Goal: Check status: Check status

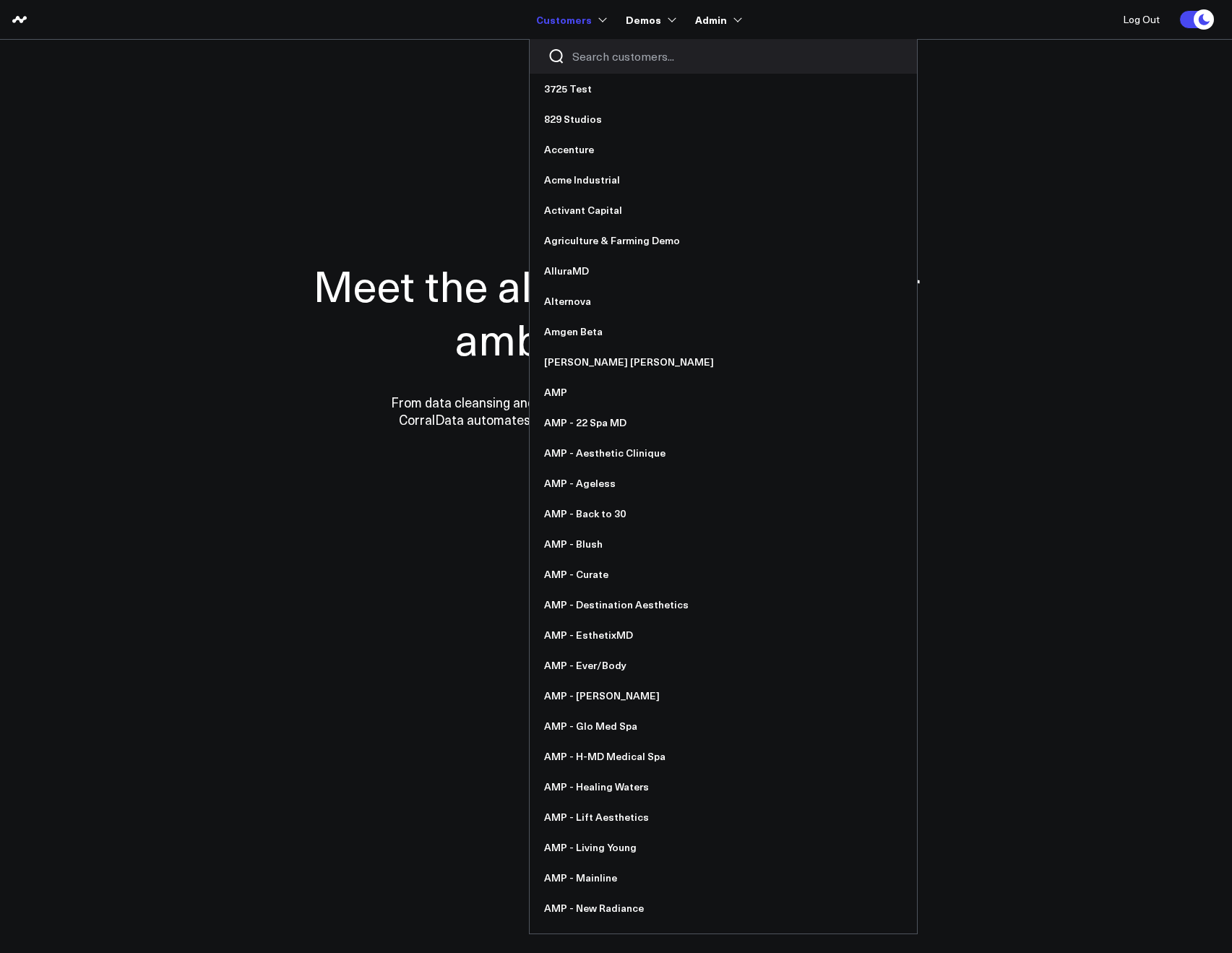
click at [590, 49] on input "Search customers input" at bounding box center [735, 56] width 327 height 16
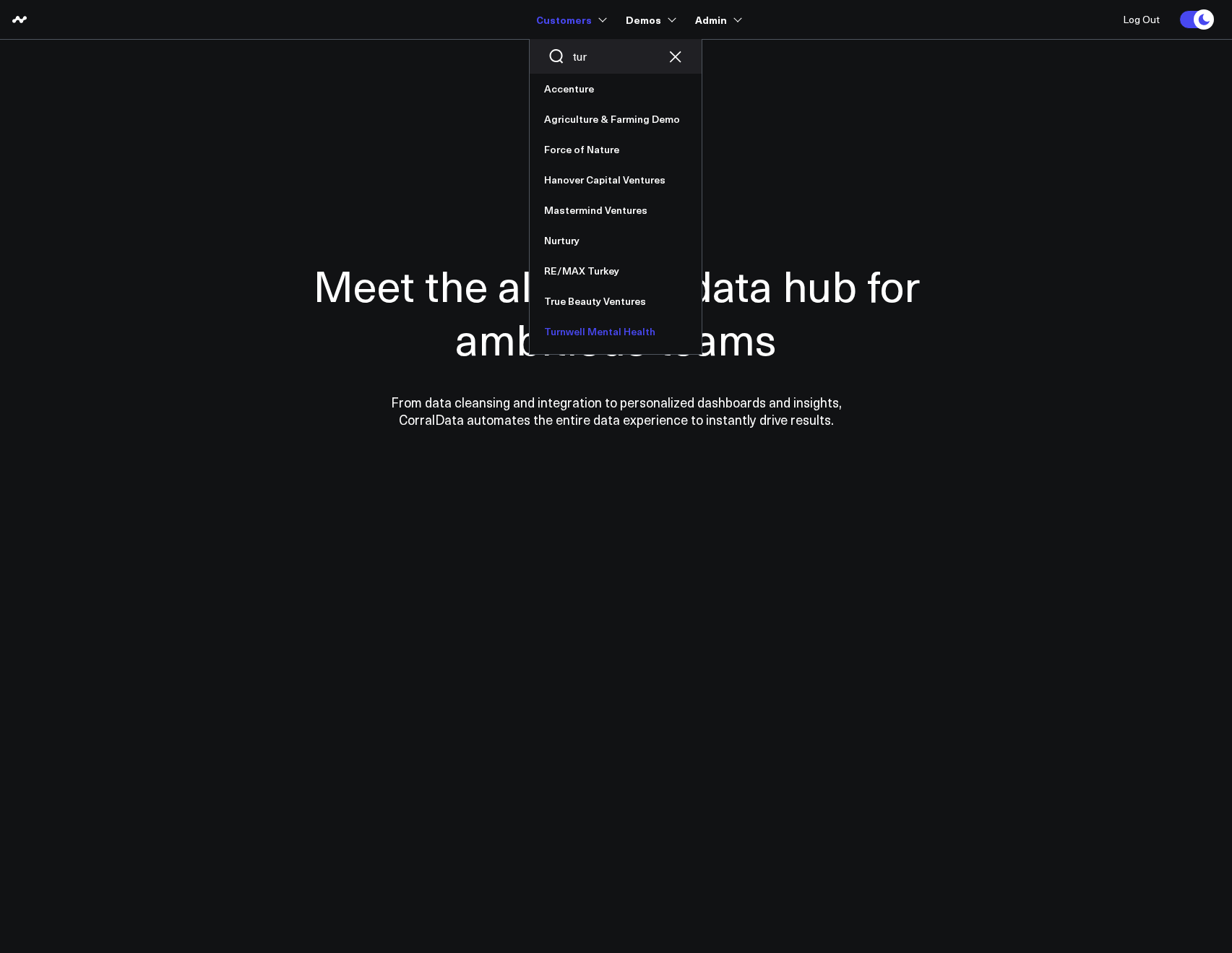
type input "tur"
click at [578, 335] on link "Turnwell Mental Health" at bounding box center [616, 331] width 172 height 30
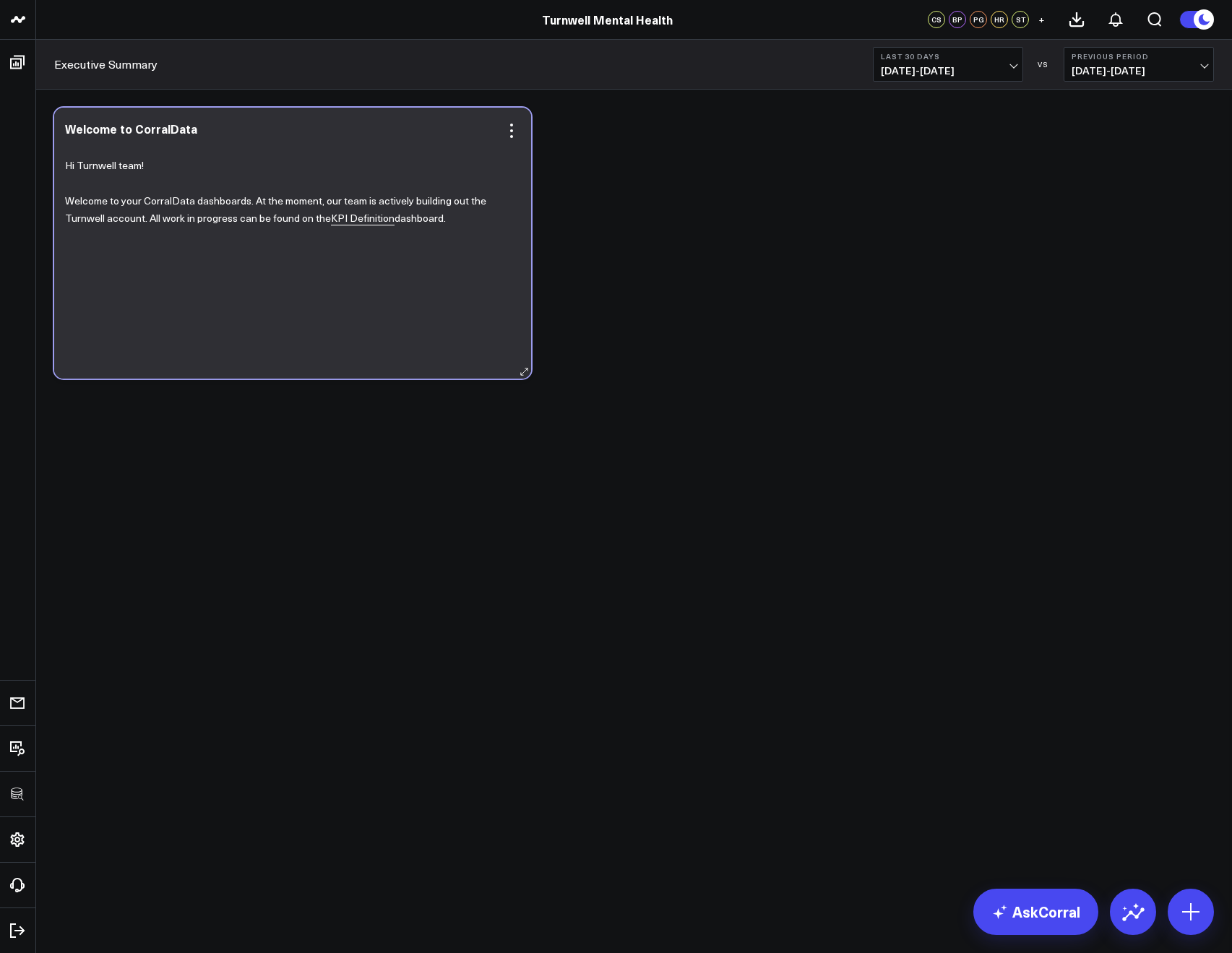
click at [342, 219] on link "KPI Definition" at bounding box center [362, 217] width 64 height 15
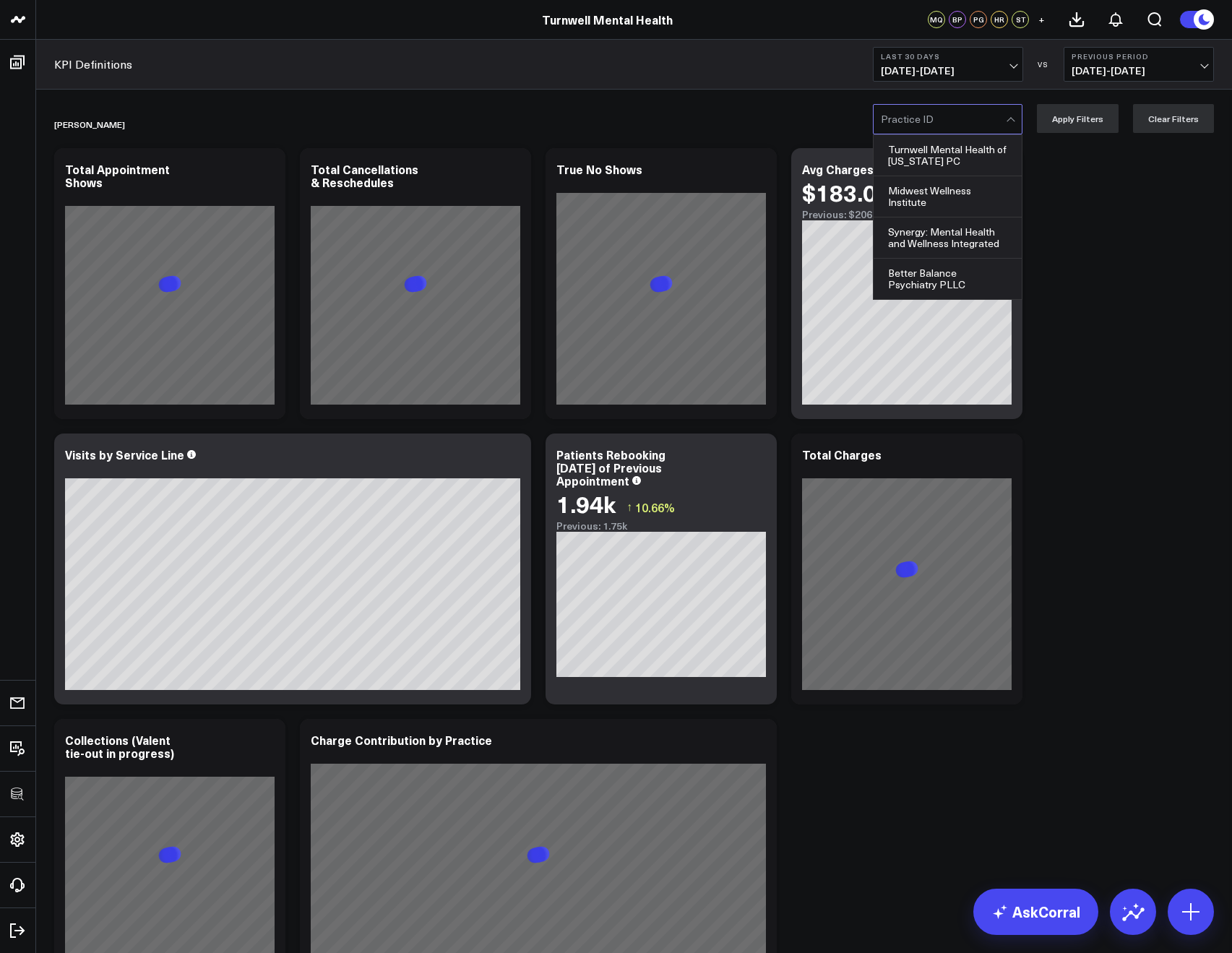
click at [897, 131] on div at bounding box center [943, 119] width 125 height 29
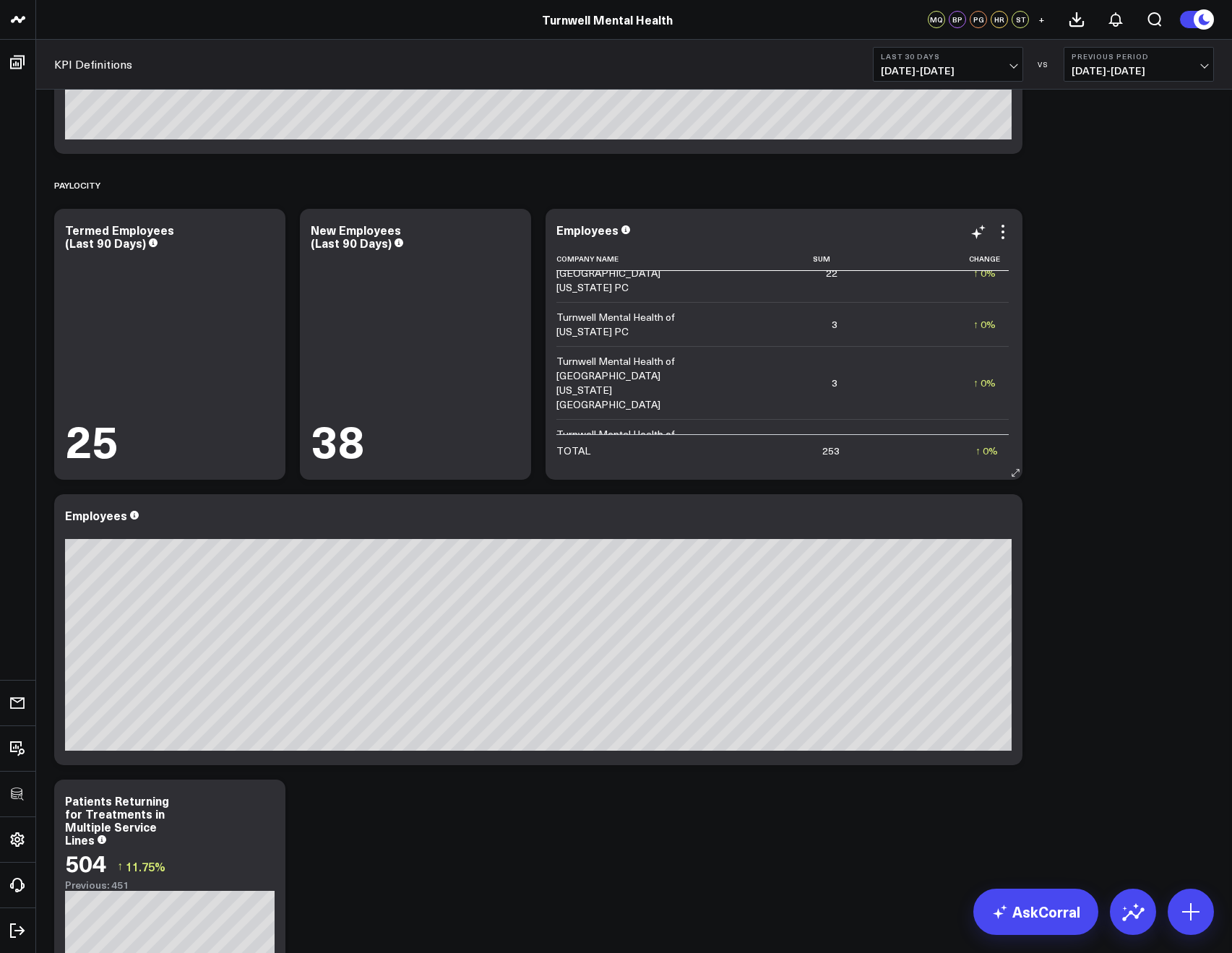
scroll to position [3697, 0]
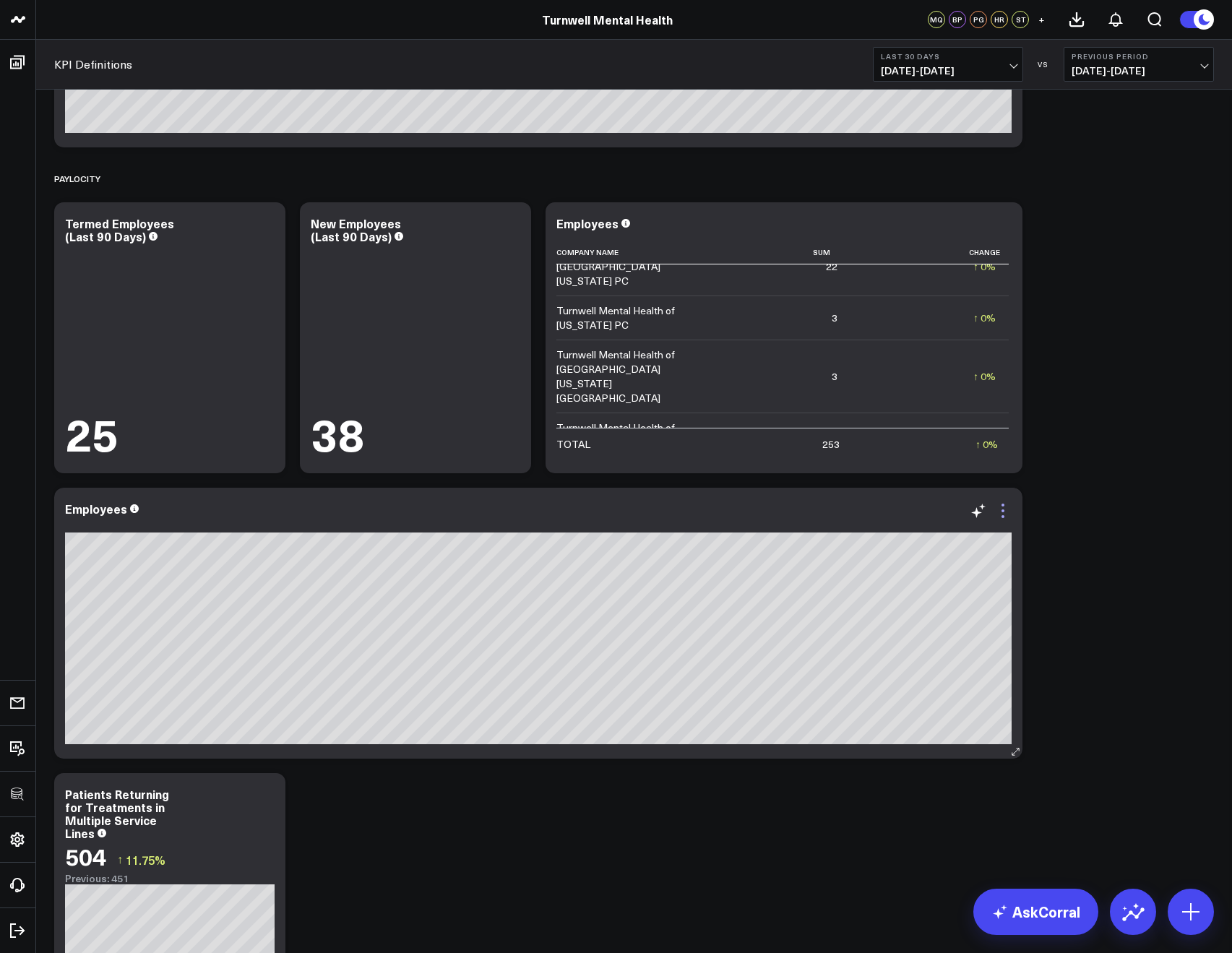
click at [995, 503] on icon at bounding box center [1003, 511] width 18 height 18
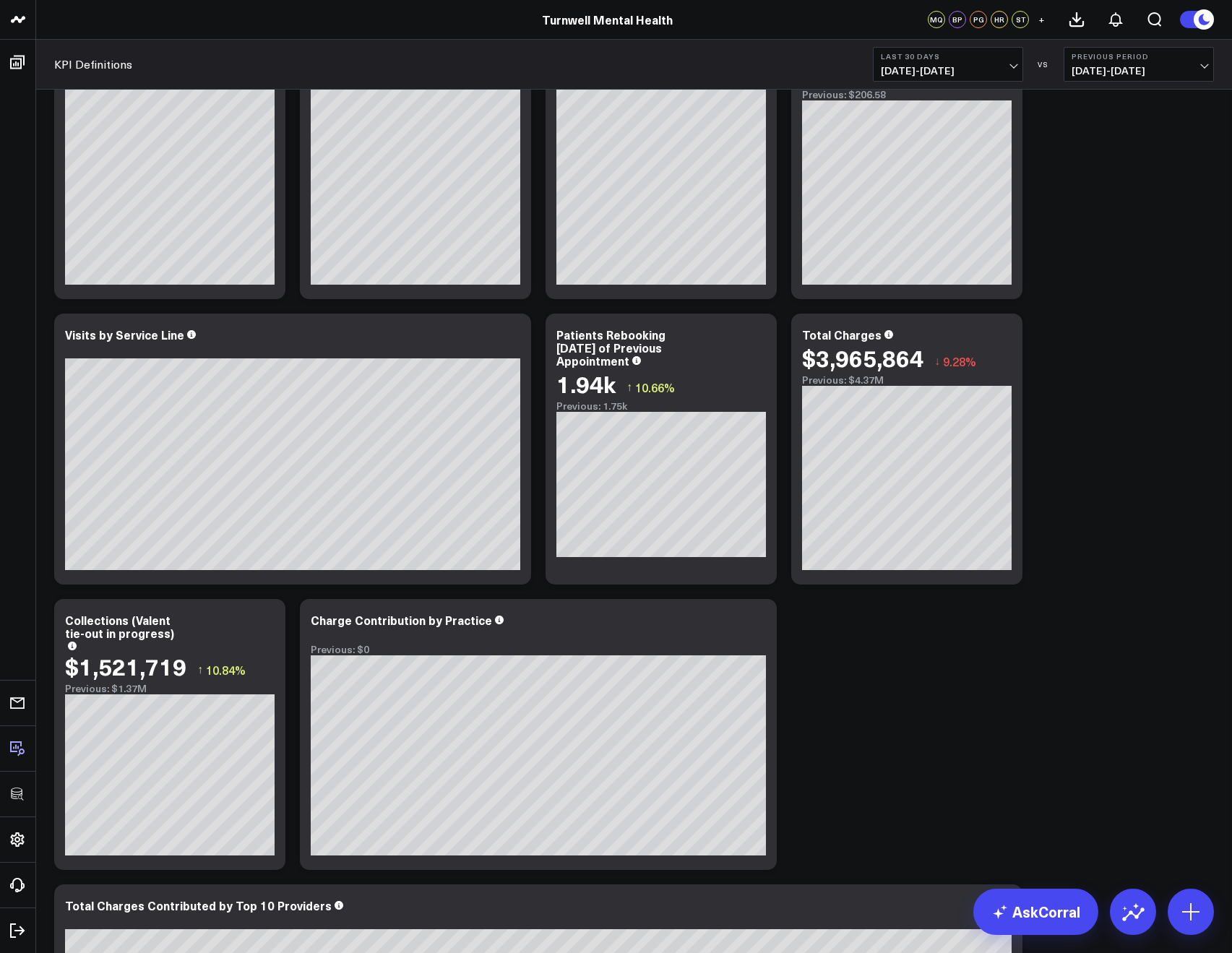
scroll to position [0, 0]
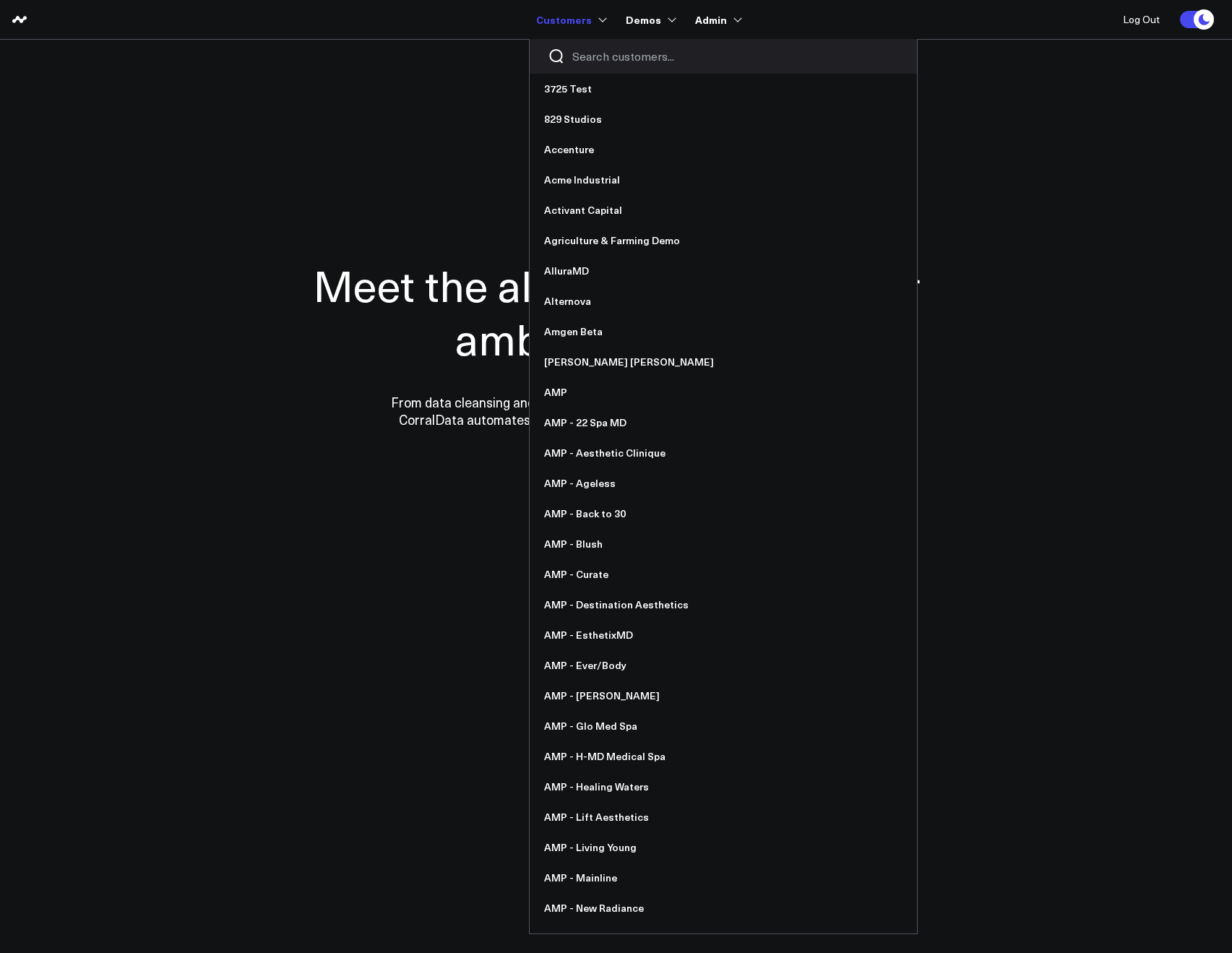
click at [572, 53] on div at bounding box center [724, 56] width 388 height 34
click at [581, 59] on input "Search customers input" at bounding box center [735, 56] width 327 height 16
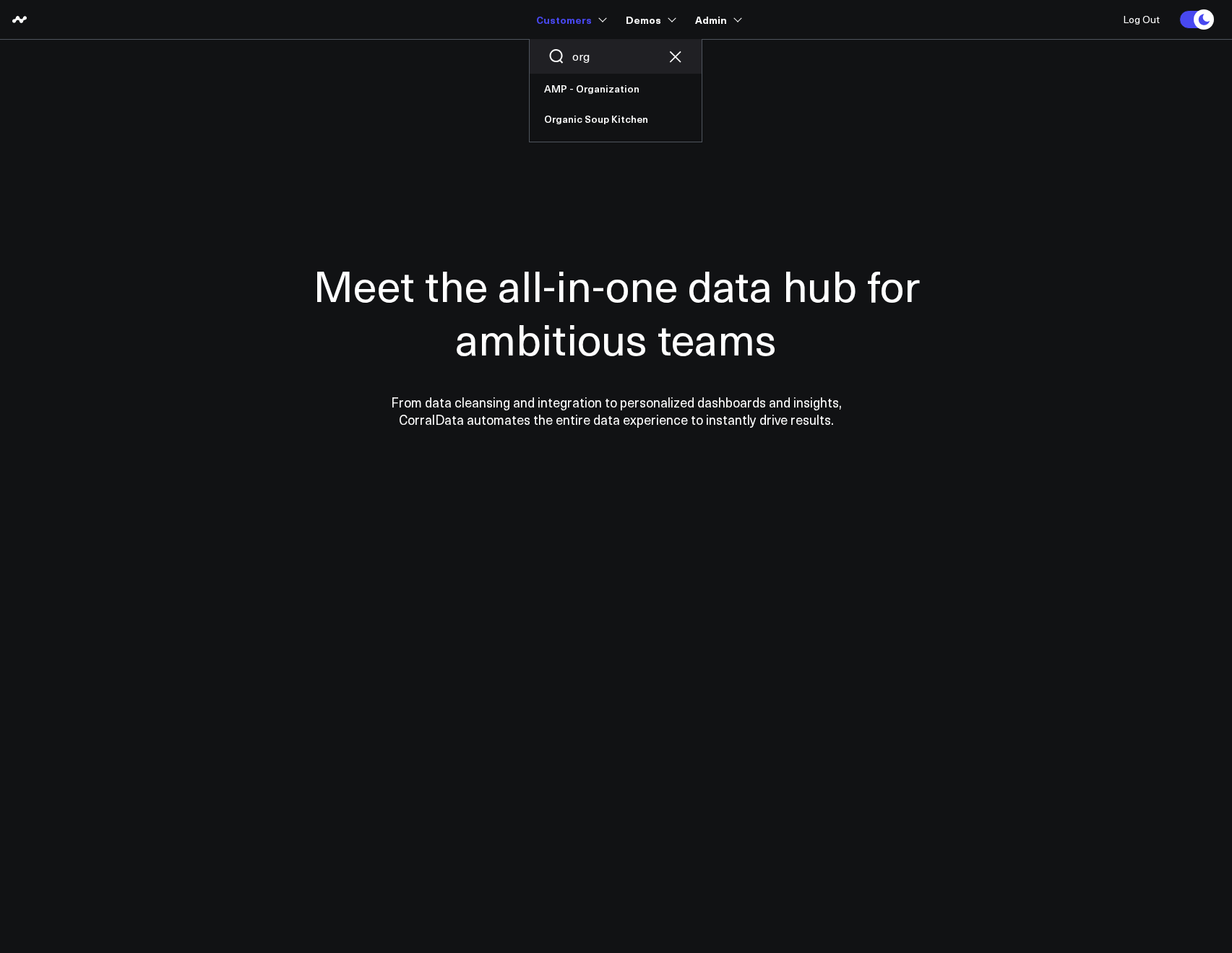
click at [586, 55] on input "org" at bounding box center [615, 56] width 87 height 16
type input "ever"
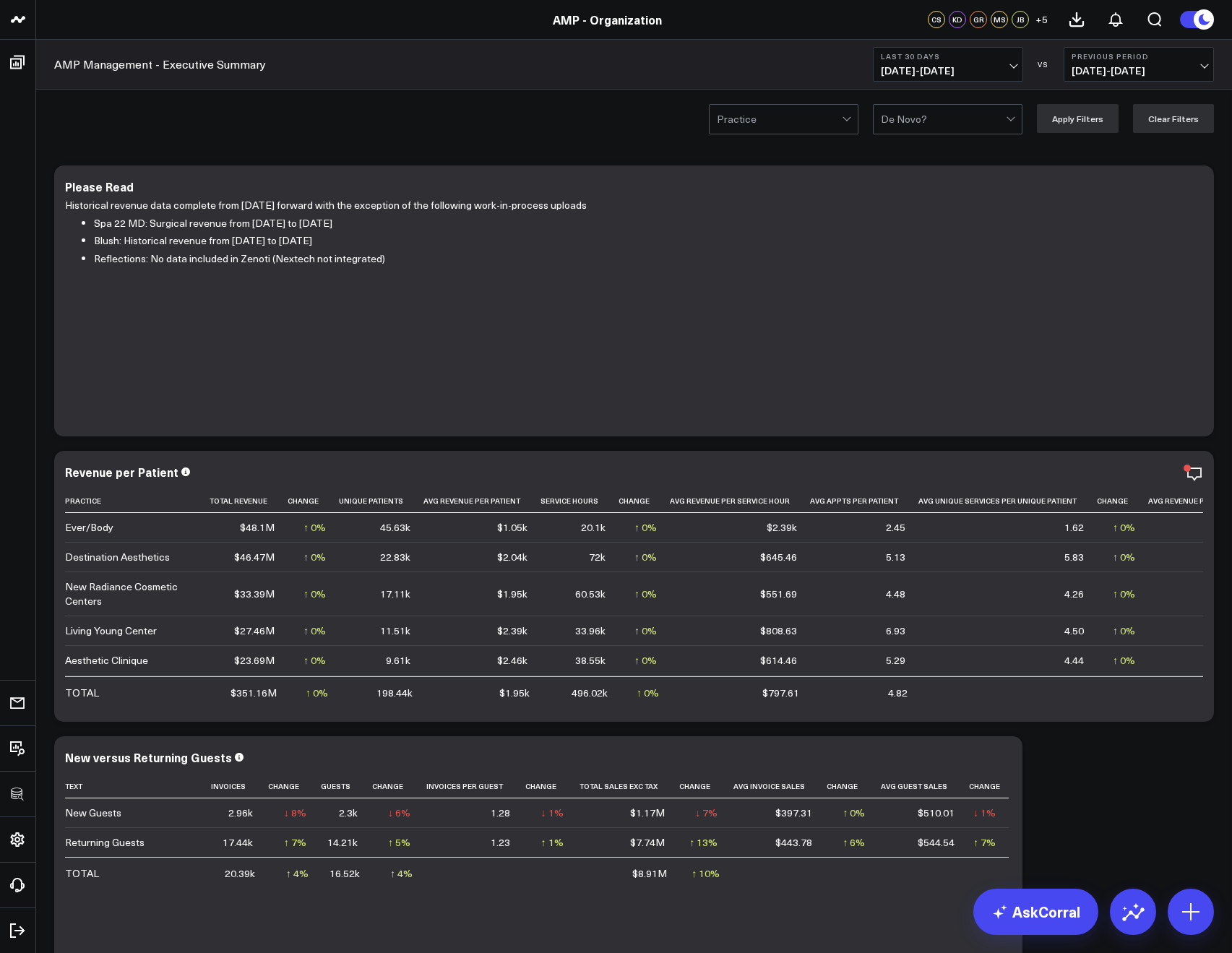
click at [925, 67] on span "08/19/25 - 09/17/25" at bounding box center [947, 71] width 134 height 12
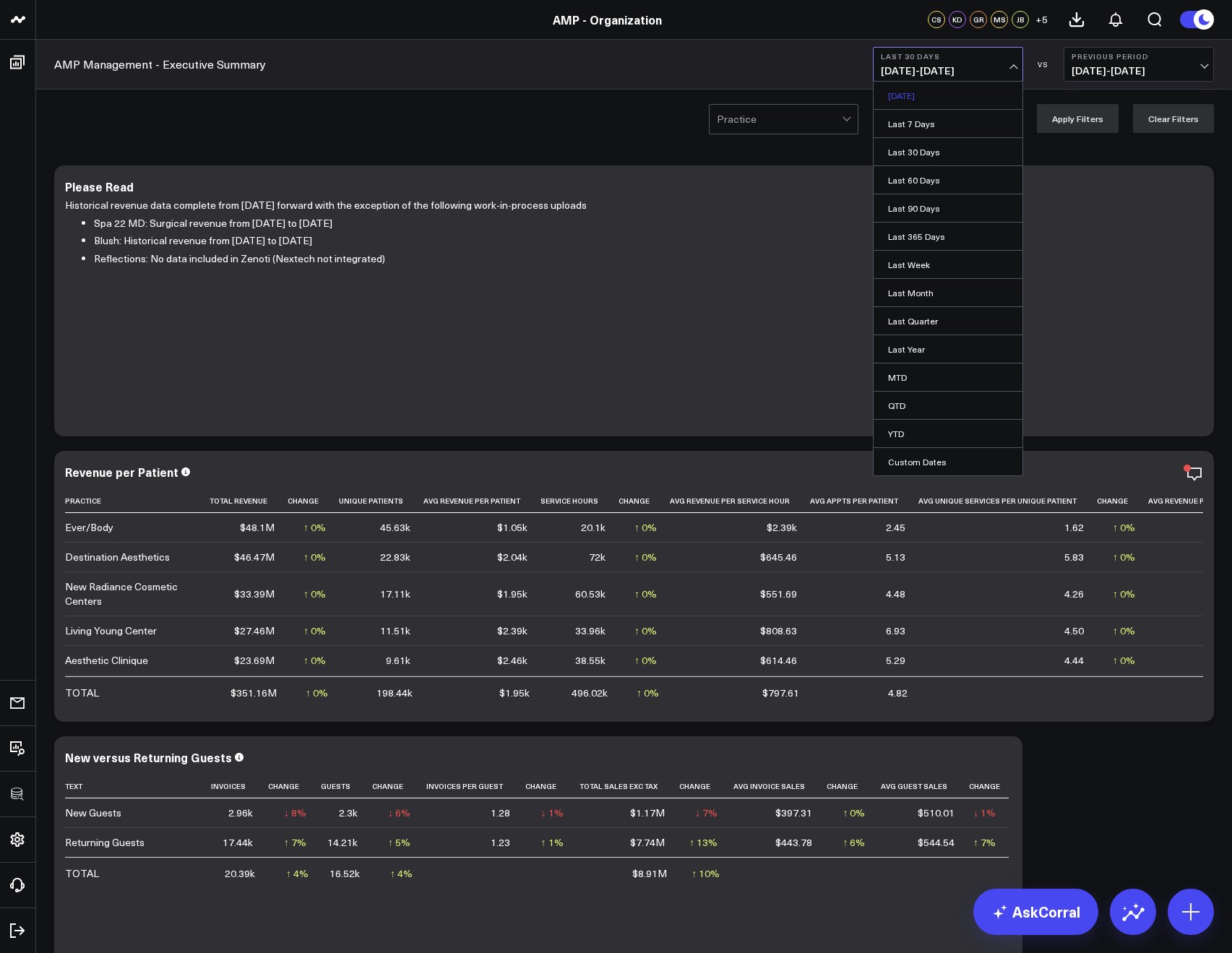
click at [915, 103] on link "[DATE]" at bounding box center [948, 95] width 149 height 27
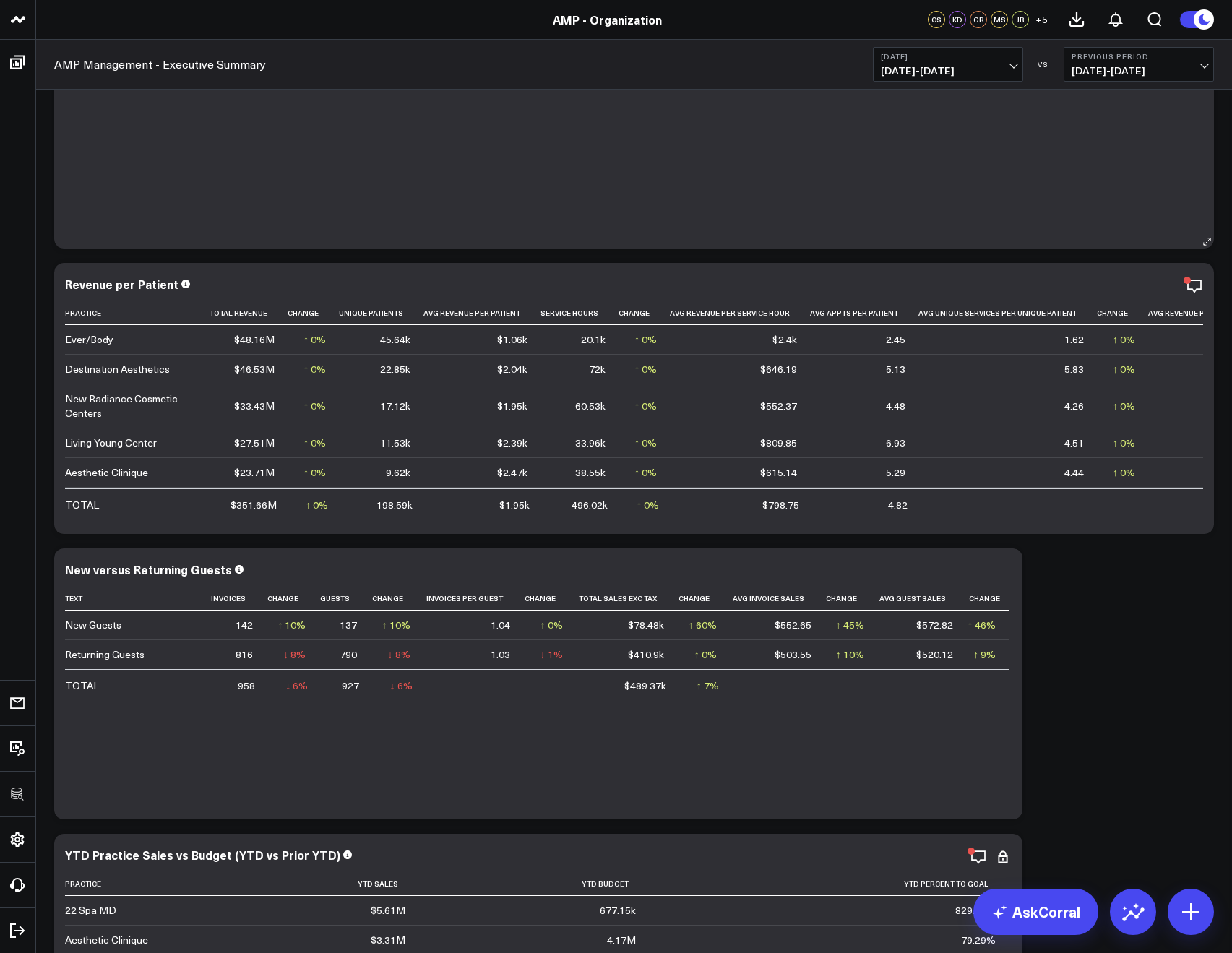
scroll to position [219, 0]
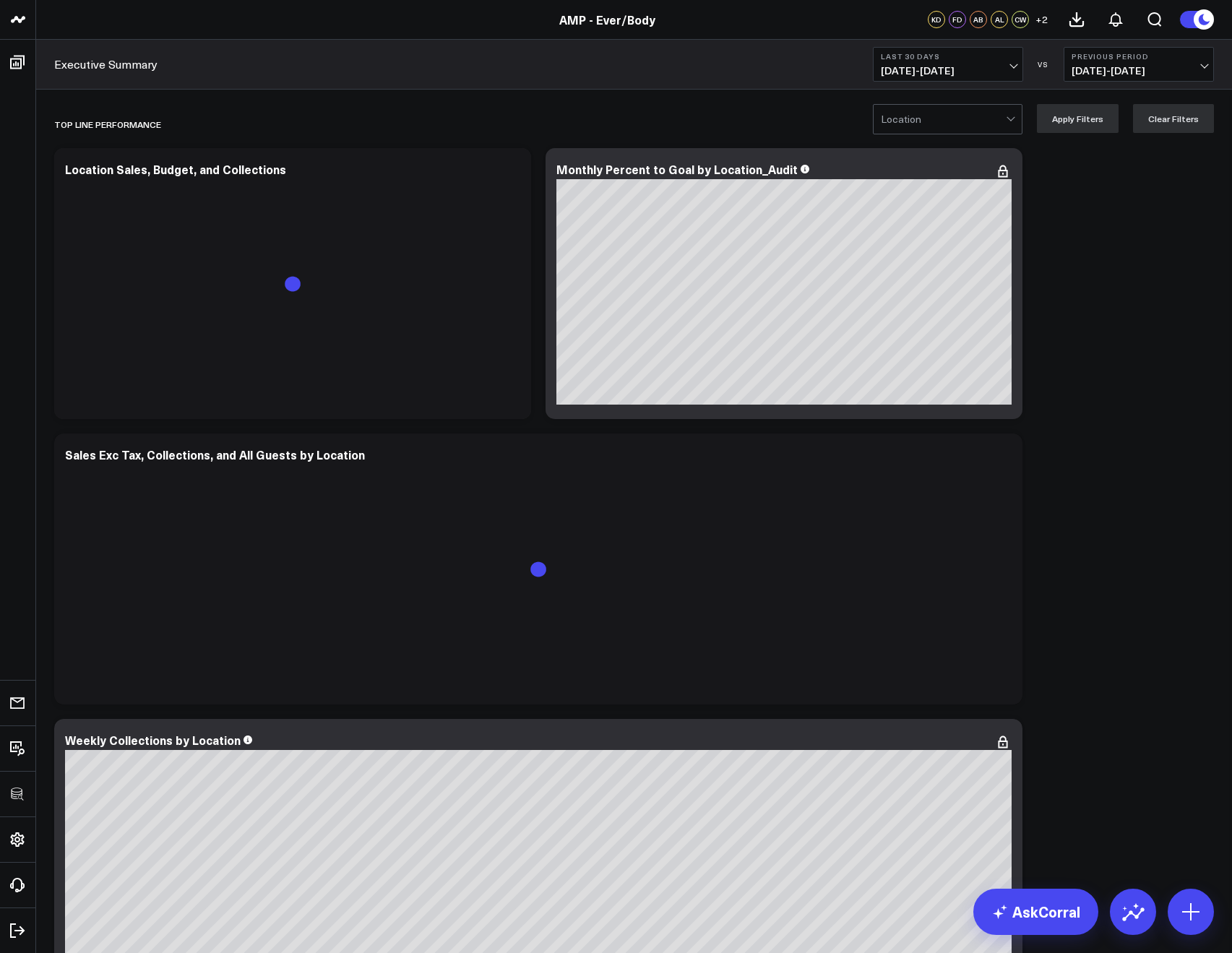
click at [924, 80] on button "Last 30 Days 08/19/25 - 09/17/25" at bounding box center [947, 64] width 150 height 34
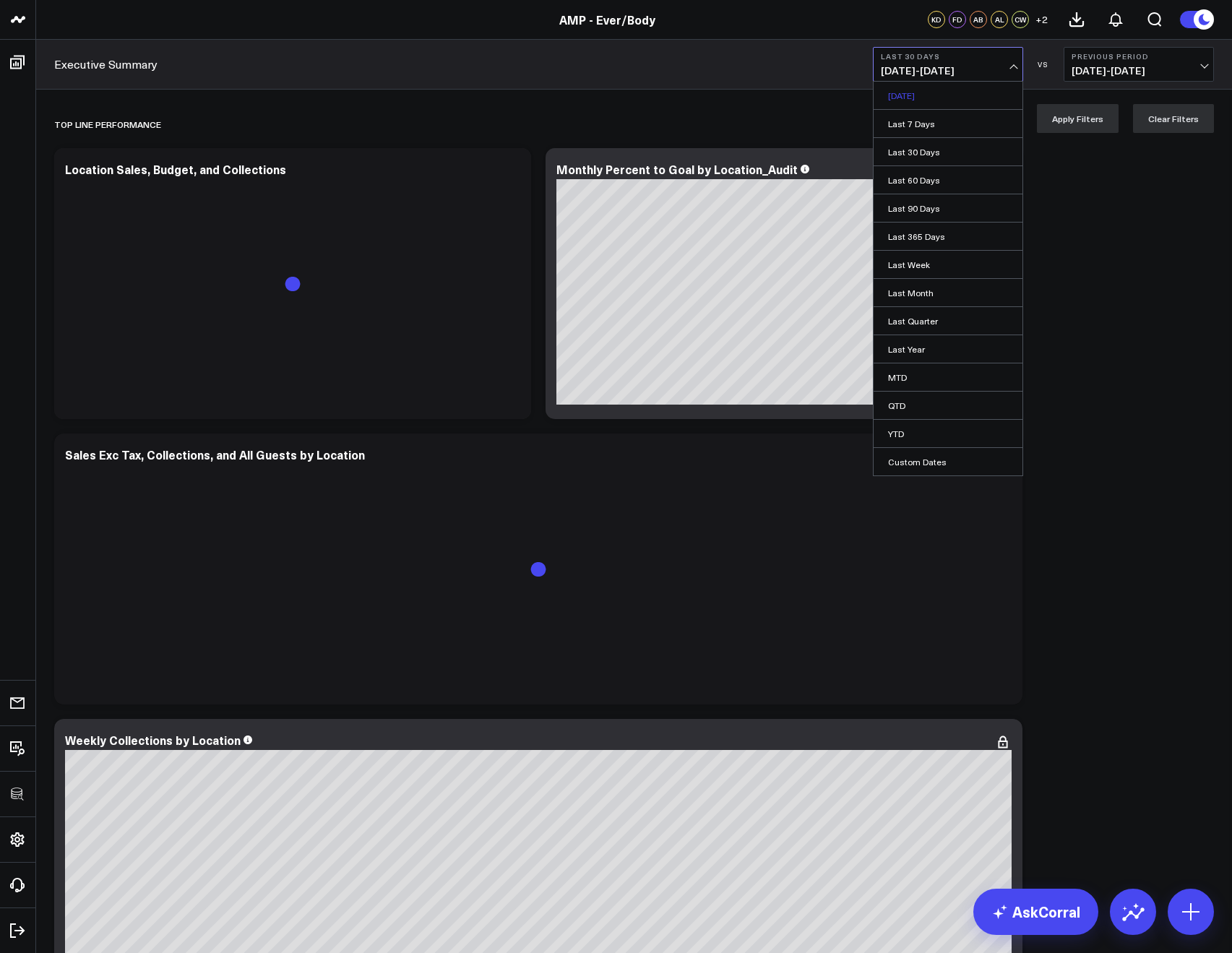
click at [917, 106] on link "[DATE]" at bounding box center [948, 95] width 149 height 27
